Goal: Task Accomplishment & Management: Manage account settings

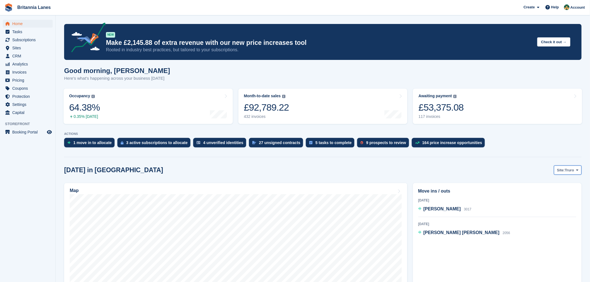
click at [561, 173] on button "Site: Truro" at bounding box center [568, 170] width 28 height 9
click at [554, 191] on link "Falmouth" at bounding box center [554, 193] width 50 height 10
click at [435, 210] on span "Gordon Montgomery" at bounding box center [441, 209] width 37 height 5
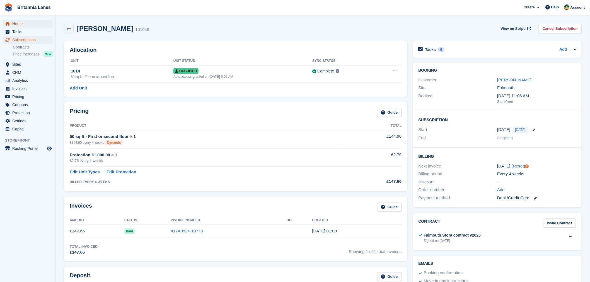
click at [13, 25] on span "Home" at bounding box center [28, 24] width 33 height 8
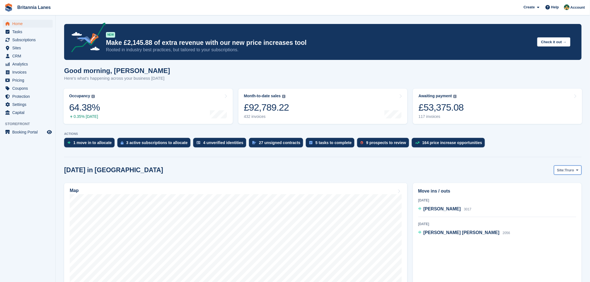
drag, startPoint x: 573, startPoint y: 167, endPoint x: 572, endPoint y: 176, distance: 8.9
click at [573, 167] on button "Site: Truro" at bounding box center [568, 170] width 28 height 9
click at [557, 212] on link "Hayle" at bounding box center [554, 213] width 50 height 10
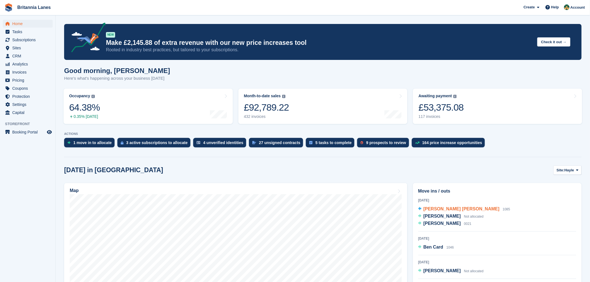
click at [436, 208] on span "Grace Hill" at bounding box center [461, 209] width 76 height 5
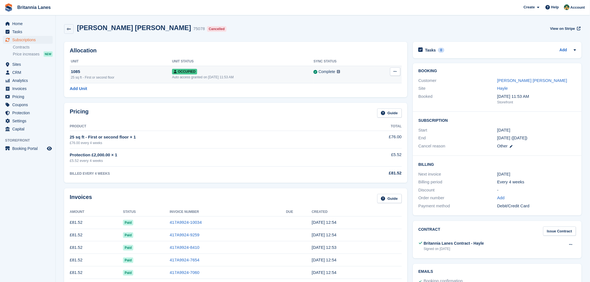
click at [394, 72] on icon at bounding box center [395, 72] width 3 height 4
click at [363, 102] on p "Deallocate" at bounding box center [373, 101] width 48 height 7
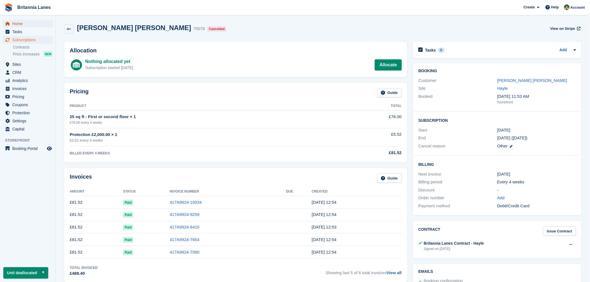
click at [17, 24] on span "Home" at bounding box center [28, 24] width 33 height 8
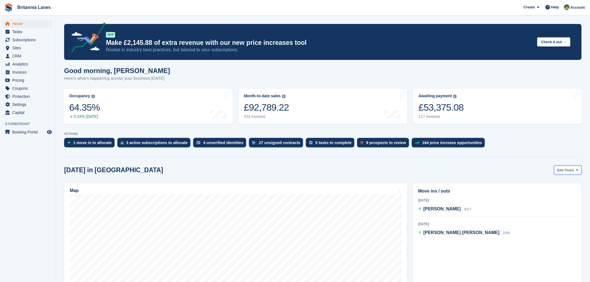
click at [571, 170] on span "Truro" at bounding box center [569, 171] width 9 height 6
click at [551, 214] on link "Hayle" at bounding box center [554, 213] width 50 height 10
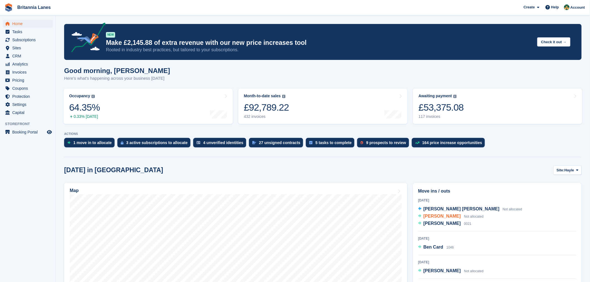
click at [450, 216] on span "[PERSON_NAME]" at bounding box center [441, 216] width 37 height 5
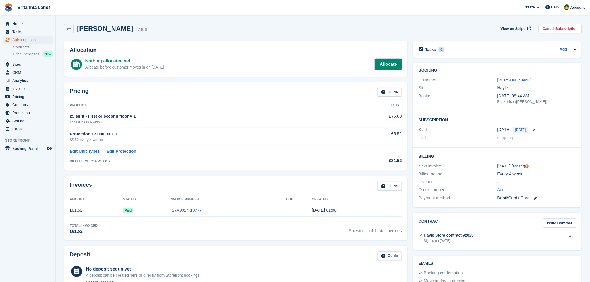
click at [395, 65] on link "Allocate" at bounding box center [388, 64] width 27 height 11
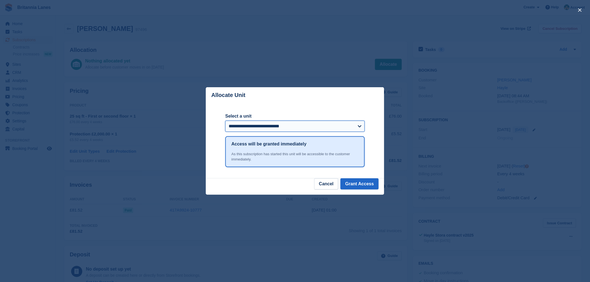
click at [297, 123] on select "**********" at bounding box center [294, 126] width 139 height 11
select select "*****"
click at [225, 121] on select "**********" at bounding box center [294, 126] width 139 height 11
click at [357, 183] on button "Grant Access" at bounding box center [359, 183] width 38 height 11
